Goal: Information Seeking & Learning: Learn about a topic

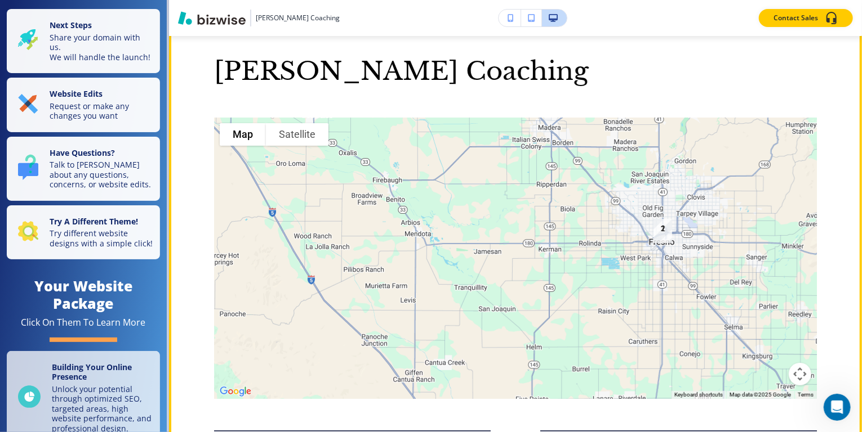
click at [479, 279] on div at bounding box center [515, 259] width 603 height 282
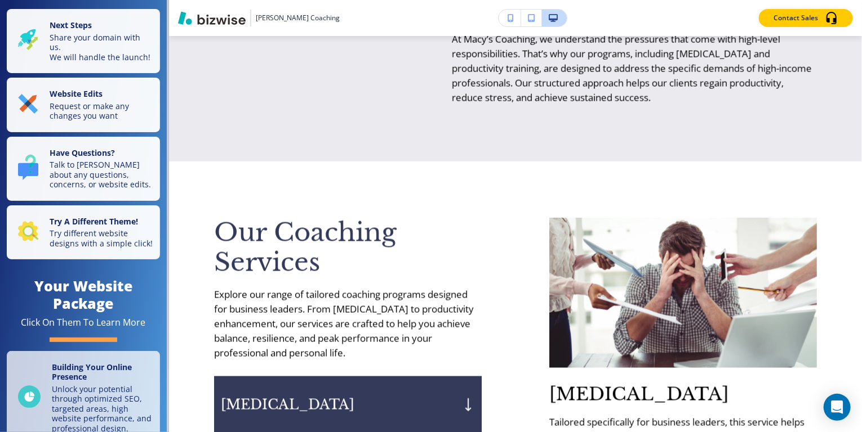
scroll to position [896, 0]
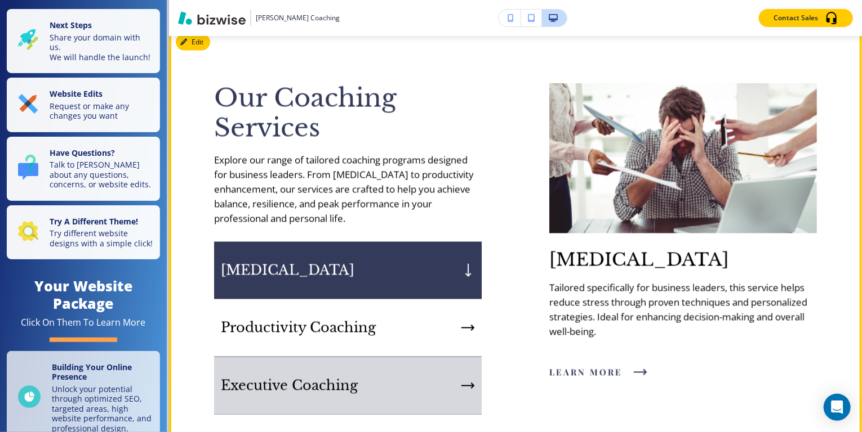
click at [331, 378] on p "Executive Coaching" at bounding box center [289, 386] width 137 height 17
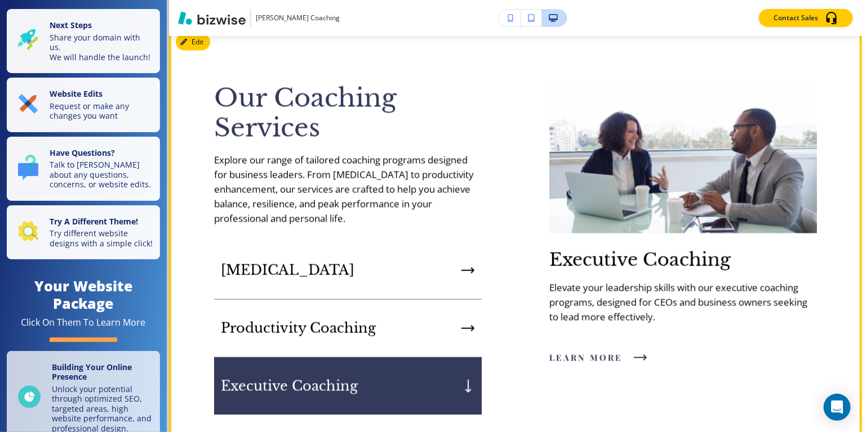
click at [593, 351] on span "learn more" at bounding box center [585, 358] width 73 height 14
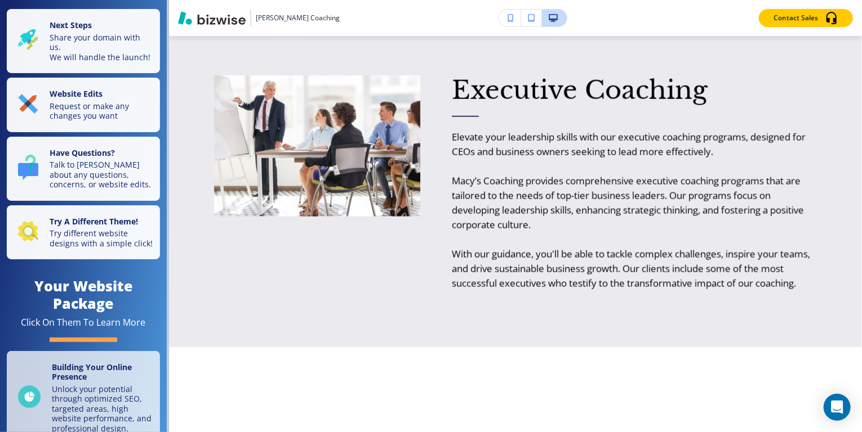
scroll to position [687, 0]
